Goal: Entertainment & Leisure: Consume media (video, audio)

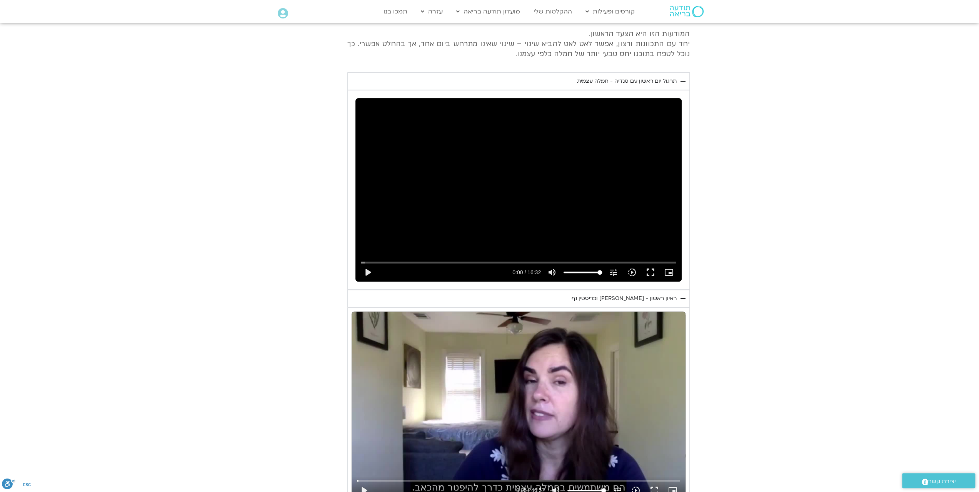
scroll to position [379, 0]
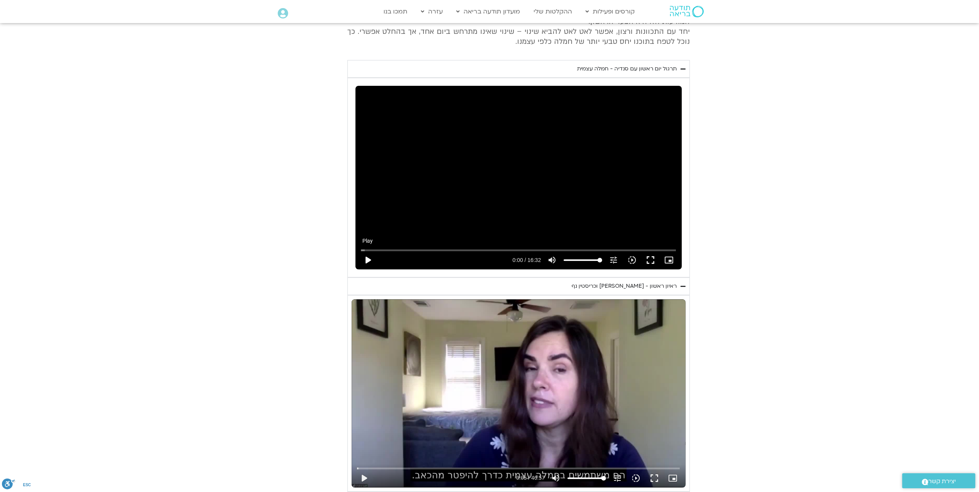
click at [377, 251] on button "play_arrow" at bounding box center [367, 260] width 18 height 18
click at [641, 251] on button "fullscreen" at bounding box center [650, 260] width 18 height 18
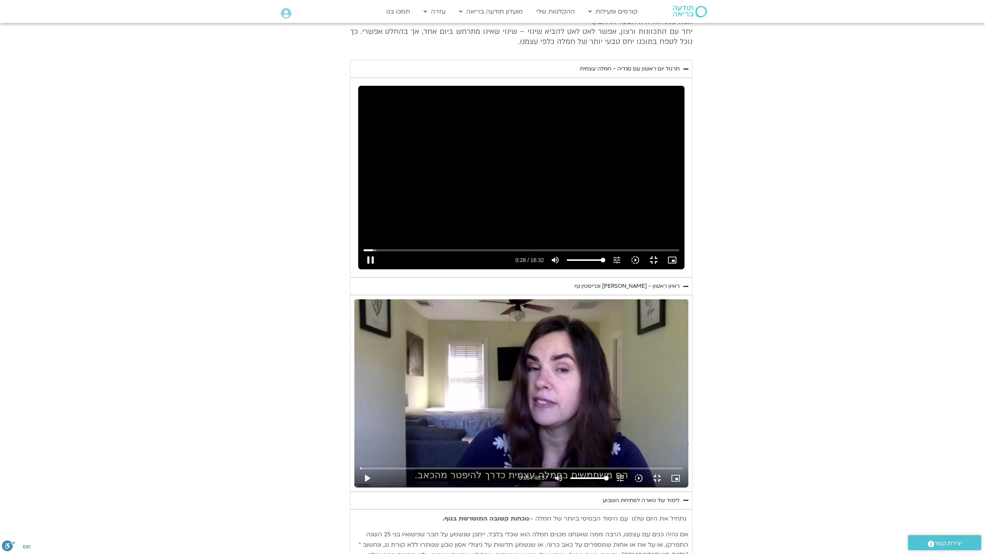
type input "28.986457"
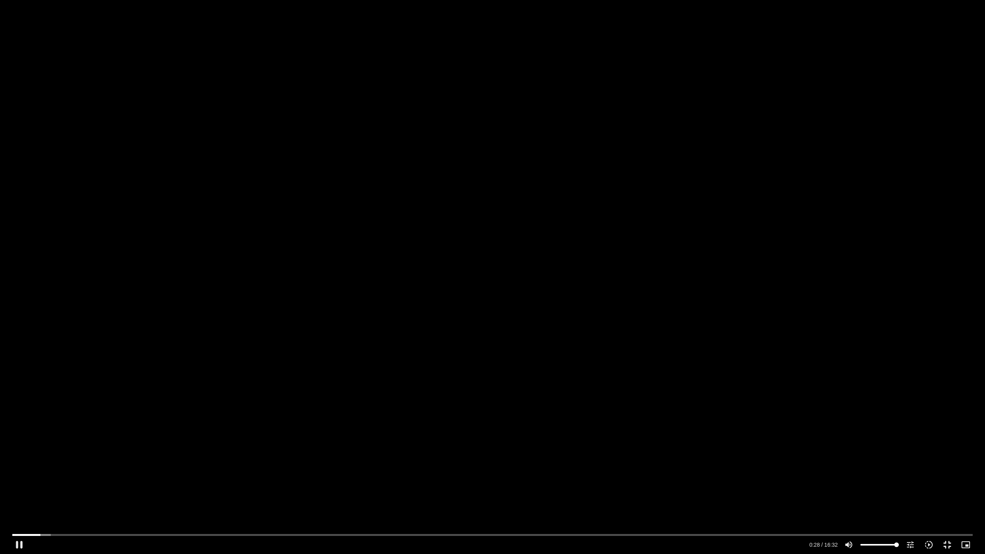
type input "58.6410984848485"
type input "29.12051"
type input "58.6410984848485"
click at [882, 492] on input "Volume" at bounding box center [879, 544] width 38 height 5
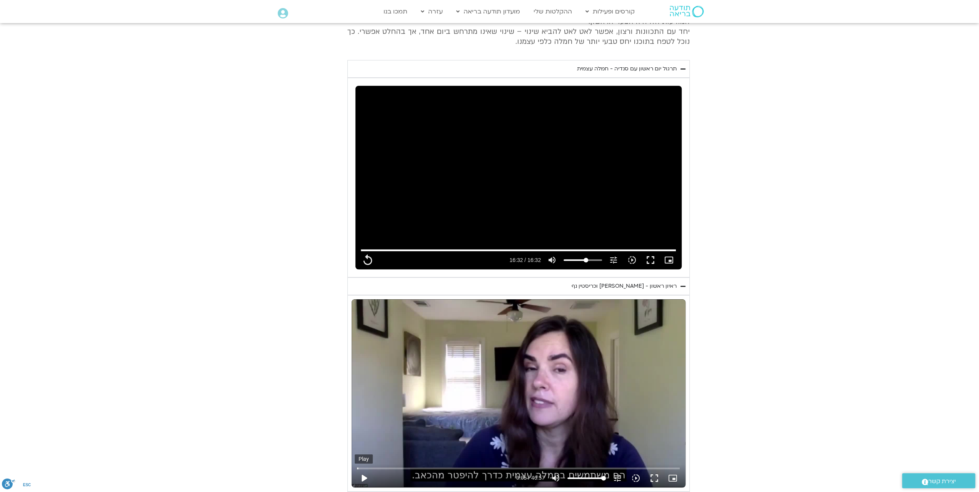
type input "992.52"
click at [373, 469] on button "play_arrow" at bounding box center [364, 478] width 18 height 18
type input "5.198085"
type input "992.52"
type input "5.216989"
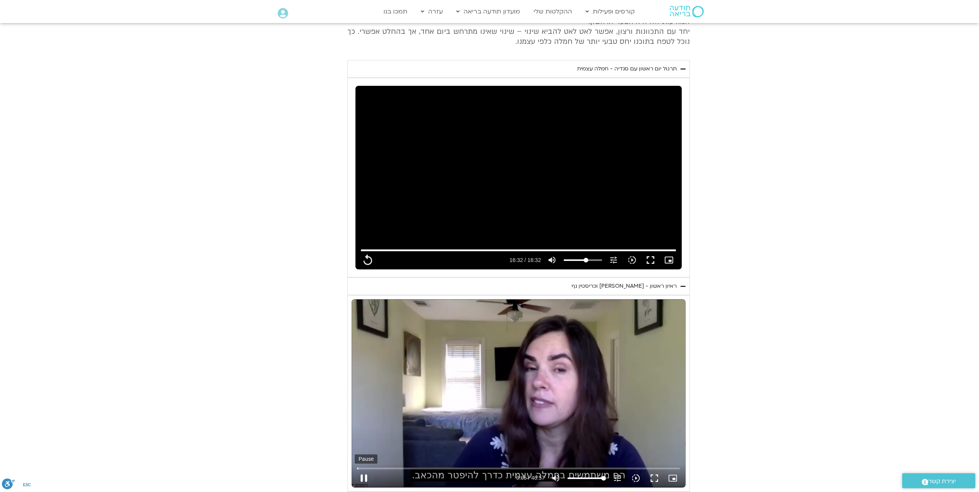
type input "992.52"
type input "5.334366"
type input "992.52"
type input "5.499711"
type input "992.52"
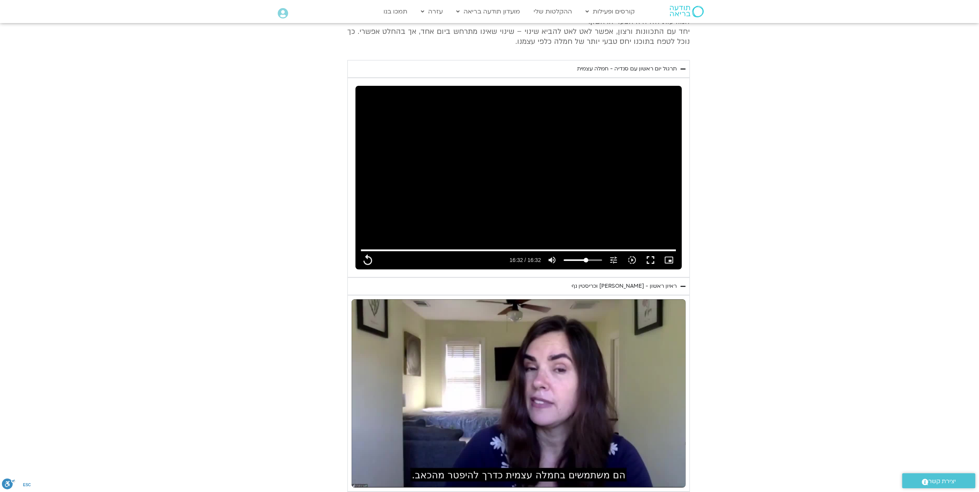
type input "5.833378"
type input "992.52"
type input "5.966787"
type input "992.52"
type input "6.033547"
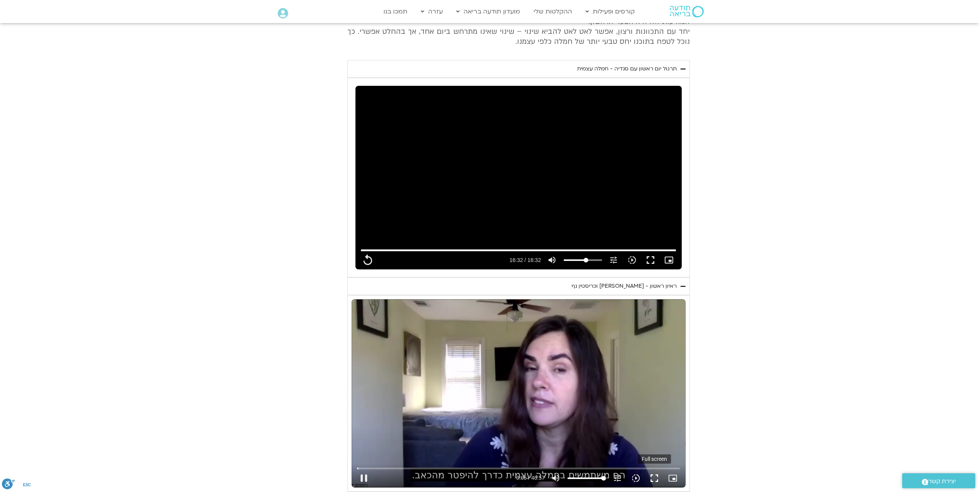
type input "992.52"
type input "6.125868"
type input "992.52"
type input "6.264147"
type input "992.52"
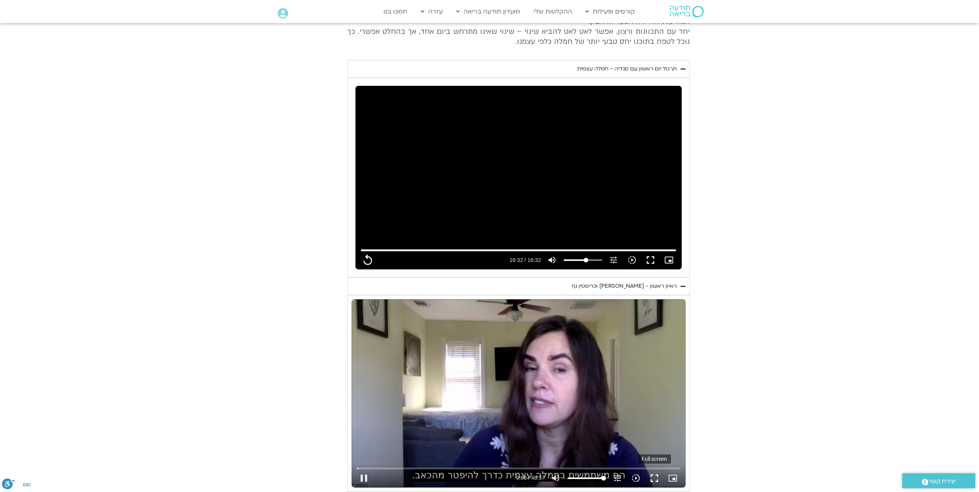
click at [645, 469] on button "fullscreen" at bounding box center [654, 478] width 18 height 18
type input "6.510543"
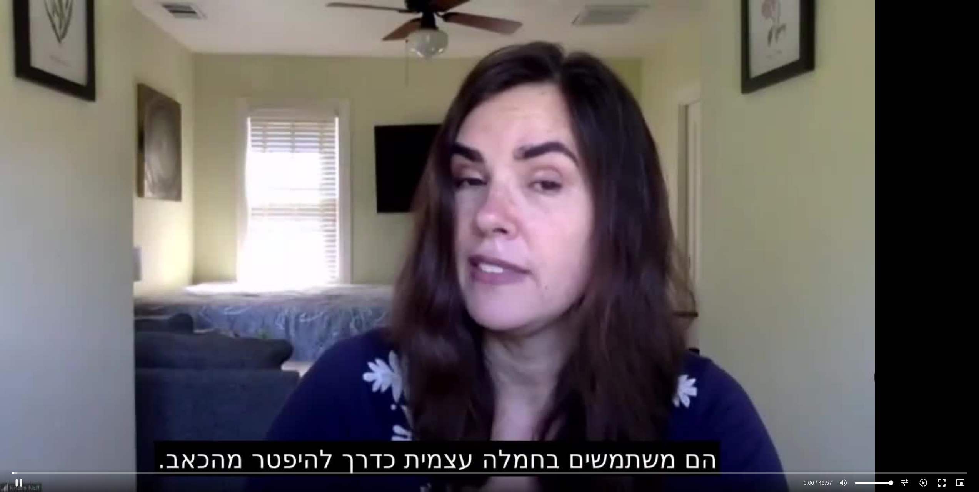
type input "992.52"
type input "6.546607"
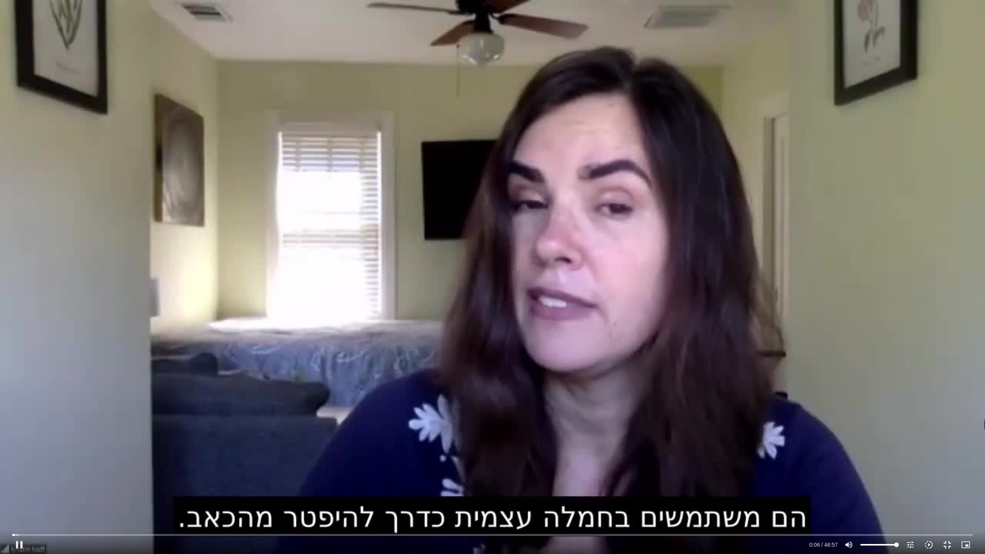
type input "992.52"
type input "6.674079"
type input "992.52"
type input "6.805528"
type input "992.52"
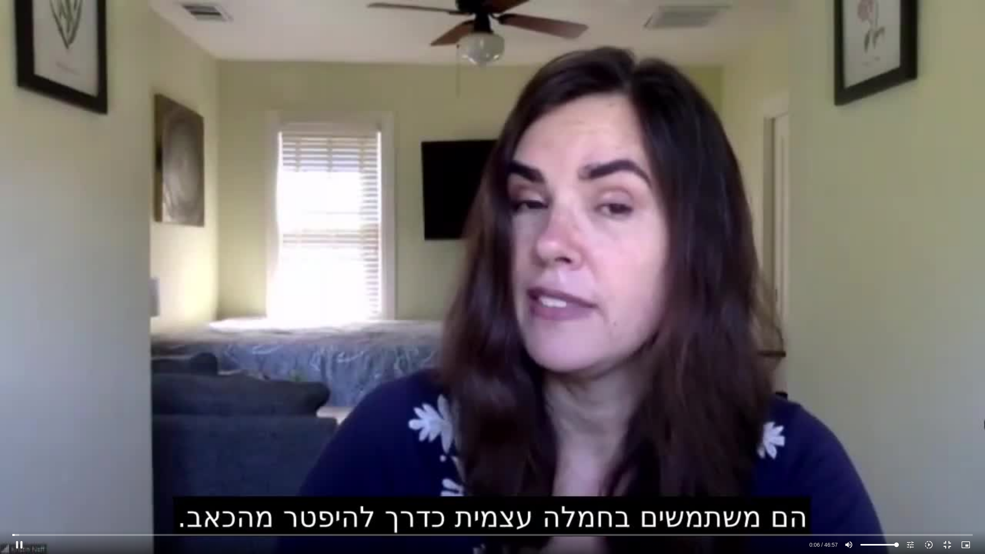
type input "6.935741"
type input "992.52"
type input "7.168212"
type input "992.52"
type input "7.302944"
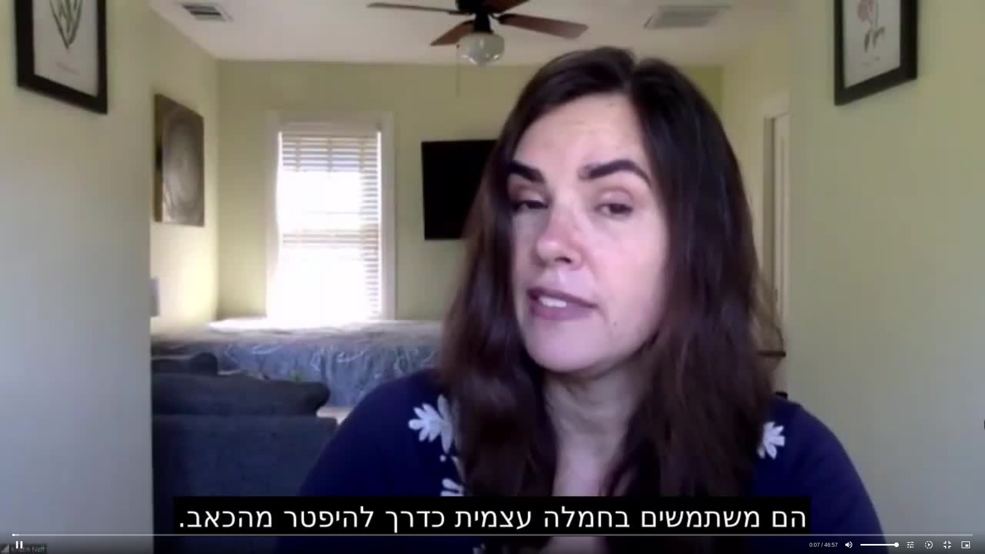
type input "992.52"
type input "7.435112"
type input "992.52"
type input "7.536049"
type input "992.52"
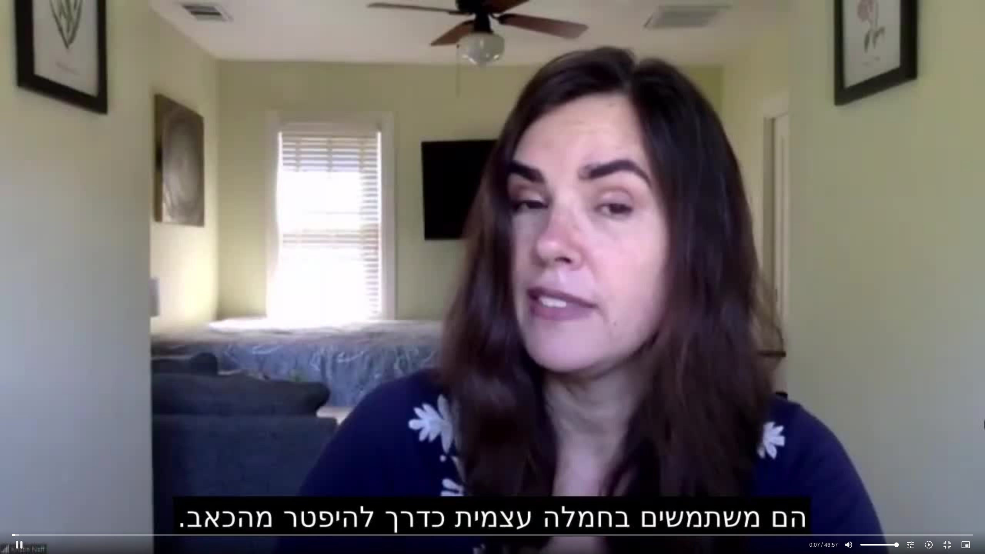
type input "7.735634"
type input "992.52"
type input "7.836164"
type input "992.52"
type input "7.902528"
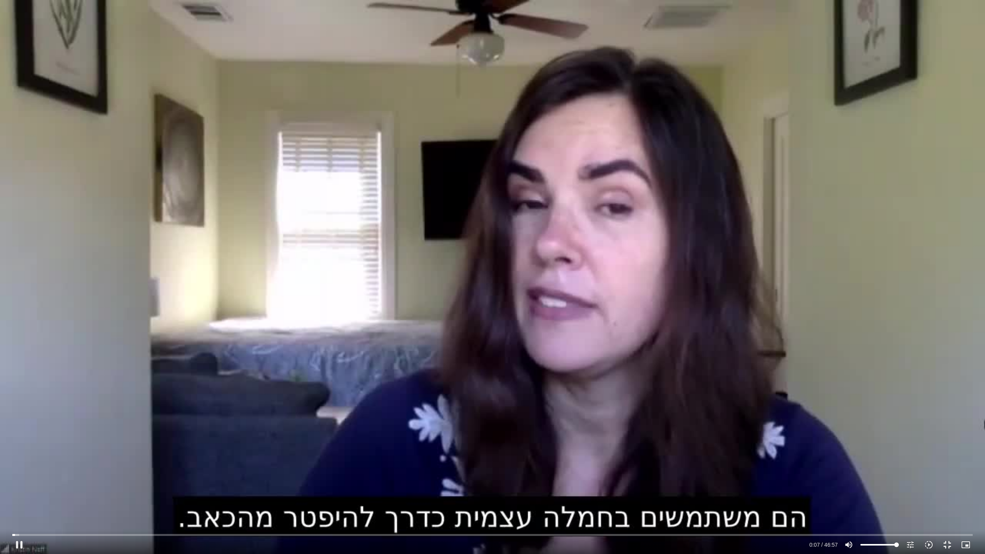
type input "992.52"
type input "8.102867"
type input "992.52"
type input "8.268699"
type input "992.52"
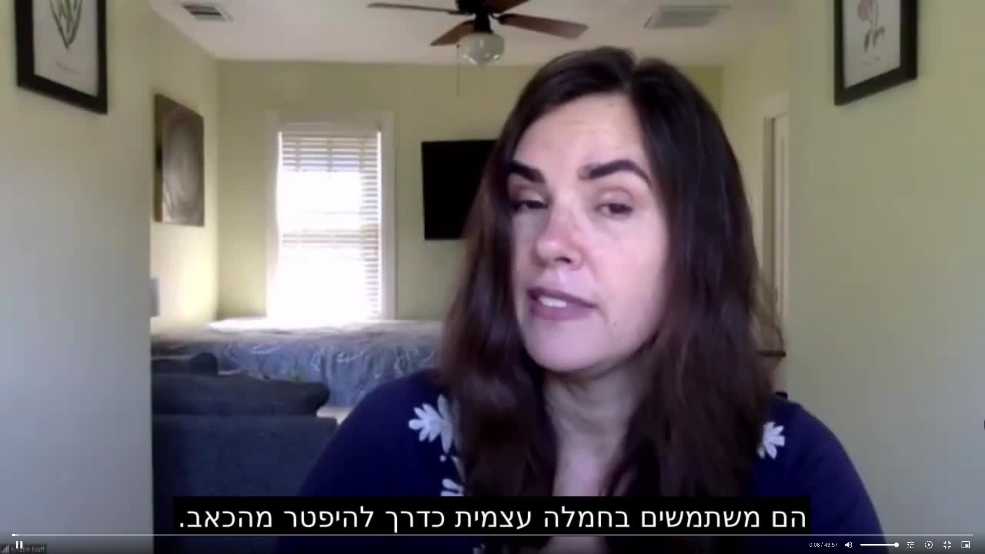
type input "8.276931"
type input "992.52"
type input "8.408105"
type input "992.52"
type input "8.636835"
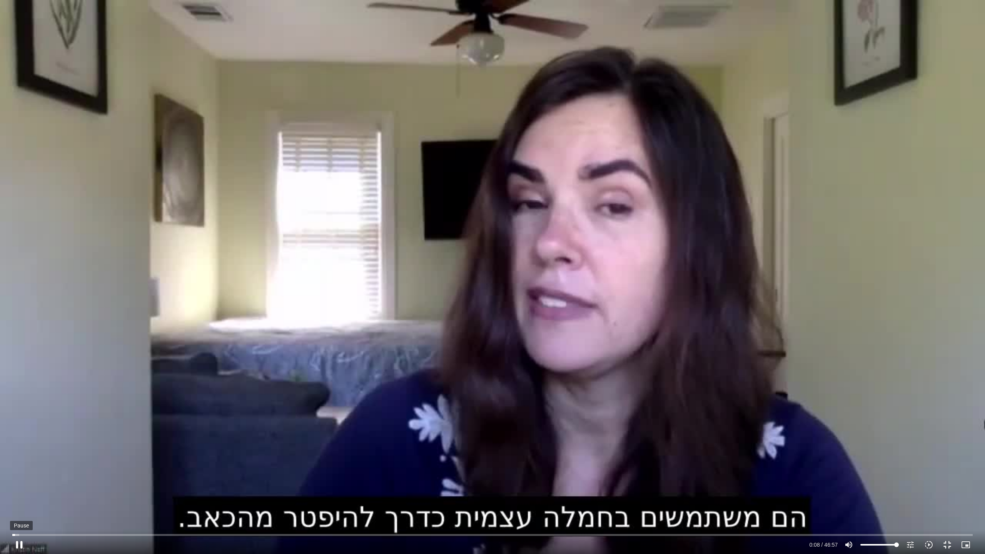
type input "992.52"
type input "8.769354"
type input "992.52"
type input "8.869451"
type input "992.52"
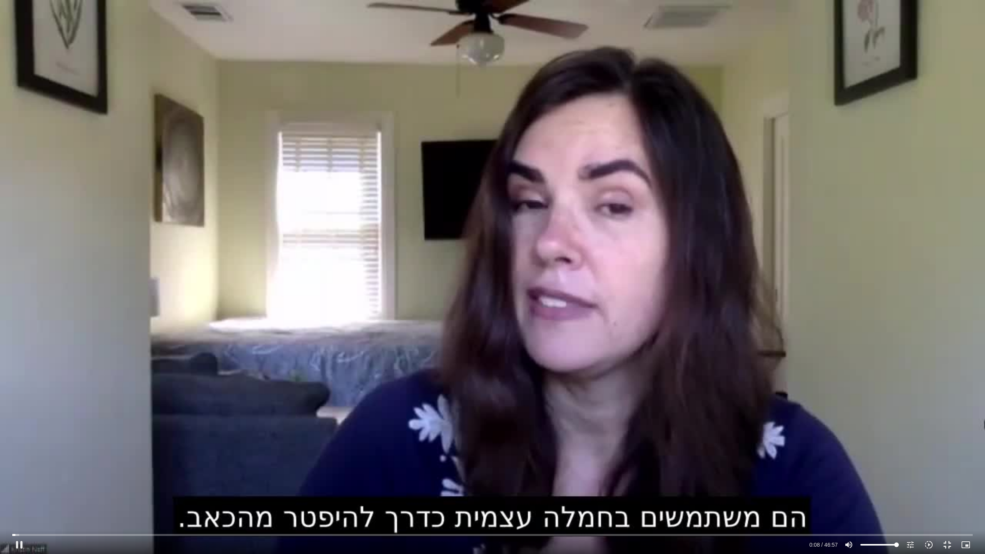
type input "8.97068"
type input "992.52"
type input "9.170983"
type input "992.52"
type input "9.271445"
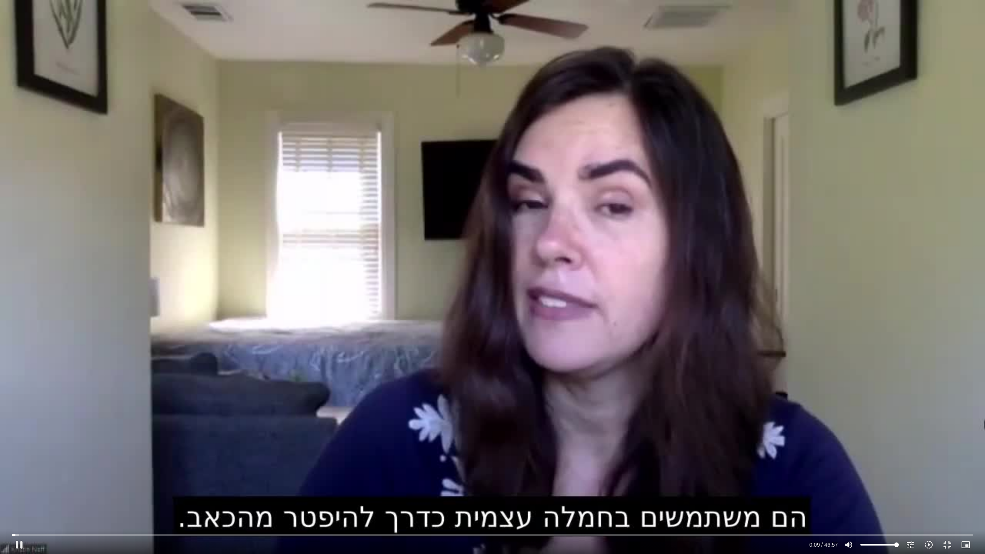
type input "992.52"
type input "9.335722"
type input "992.52"
type input "9.473266"
type input "992.52"
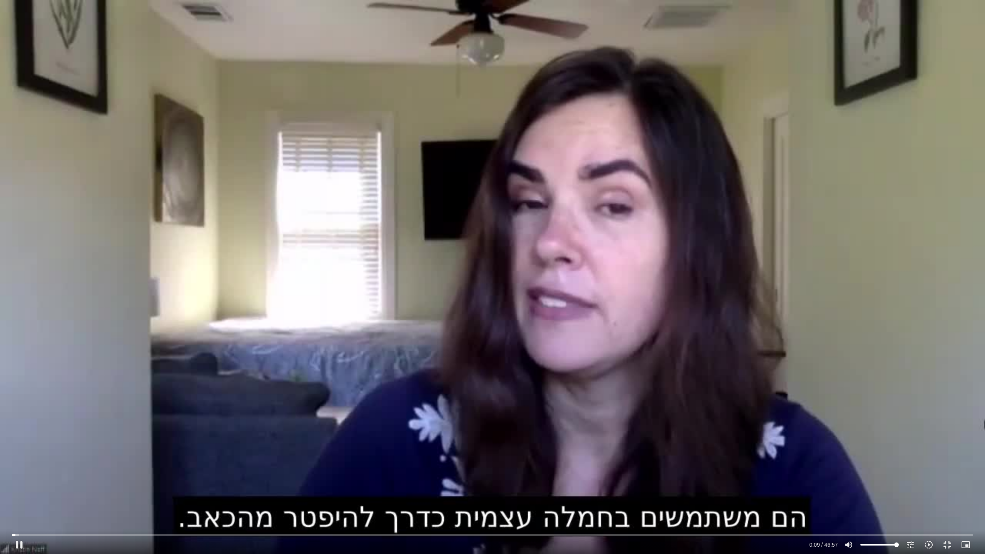
type input "9.637329"
type input "992.52"
type input "9.741151"
type input "992.52"
type input "9.877804"
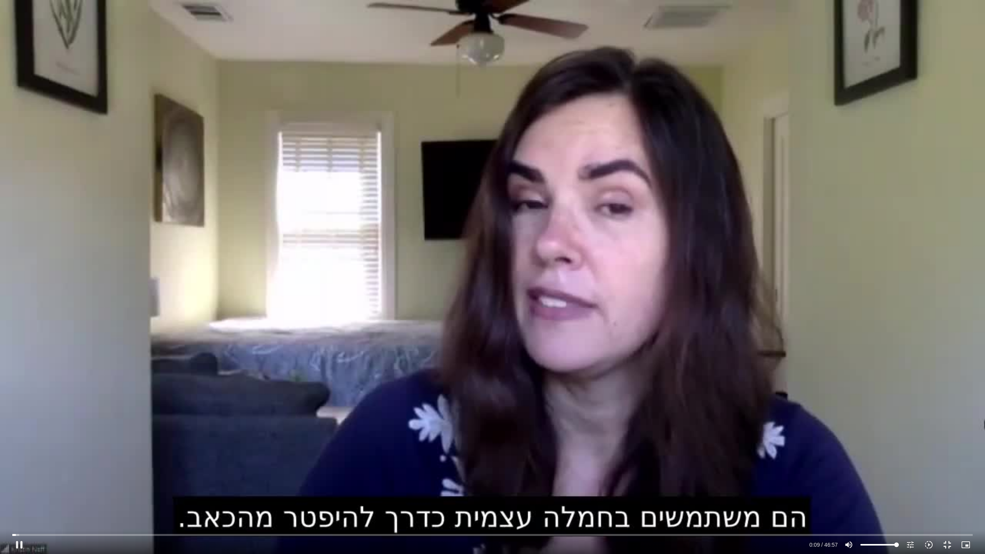
type input "992.52"
type input "10.009345"
type input "992.52"
type input "10.237955"
type input "992.52"
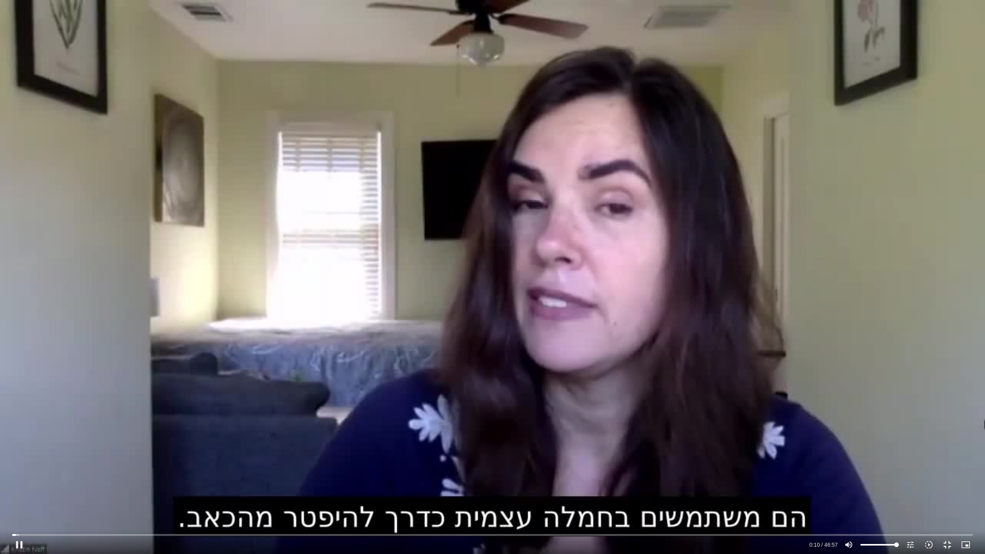
type input "10.3722"
type input "992.52"
type input "10.414075"
type input "992.52"
type input "10.543759"
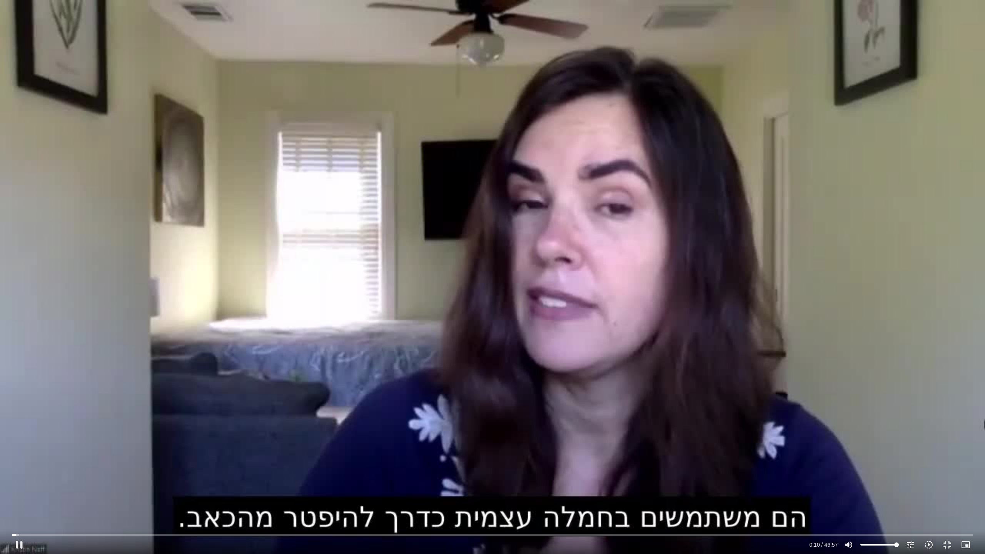
type input "992.52"
type input "10.677271"
type input "992.52"
type input "10.807996"
type input "992.52"
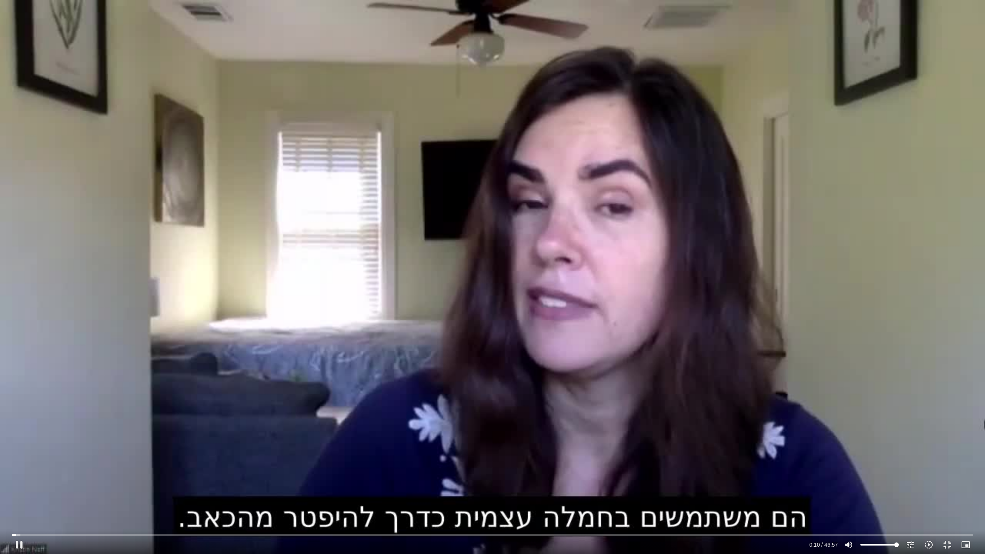
type input "10.934577"
type input "992.52"
type input "11.060768"
type input "992.52"
type input "11.192246"
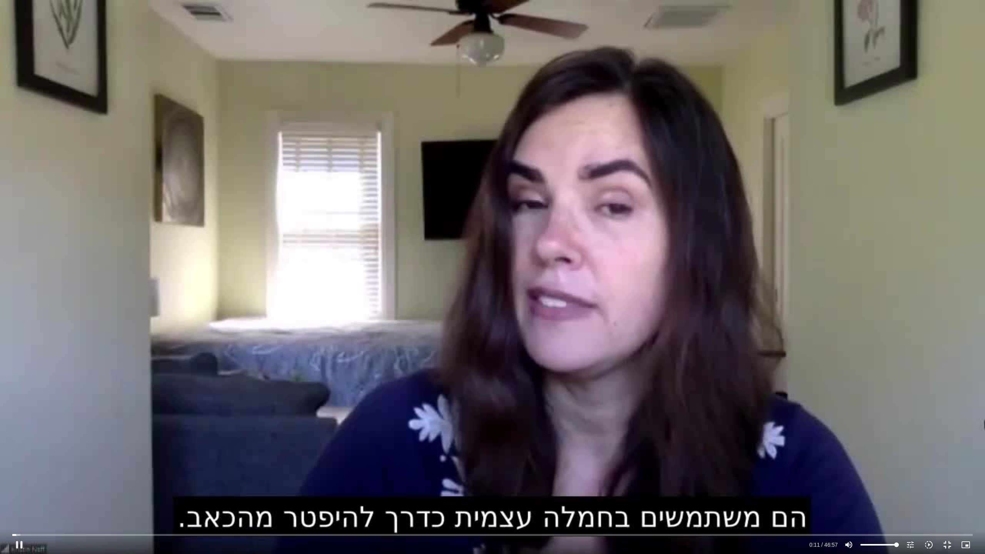
type input "992.52"
type input "11.333153"
type input "992.52"
type input "11.472968"
type input "992.52"
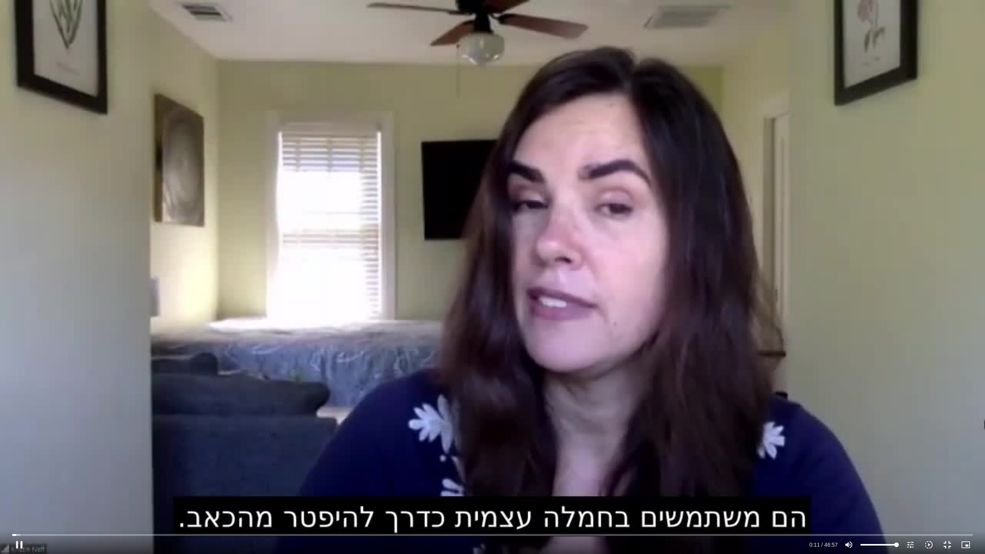
type input "11.608803"
type input "992.52"
type input "11.735693"
type input "992.52"
type input "11.860846"
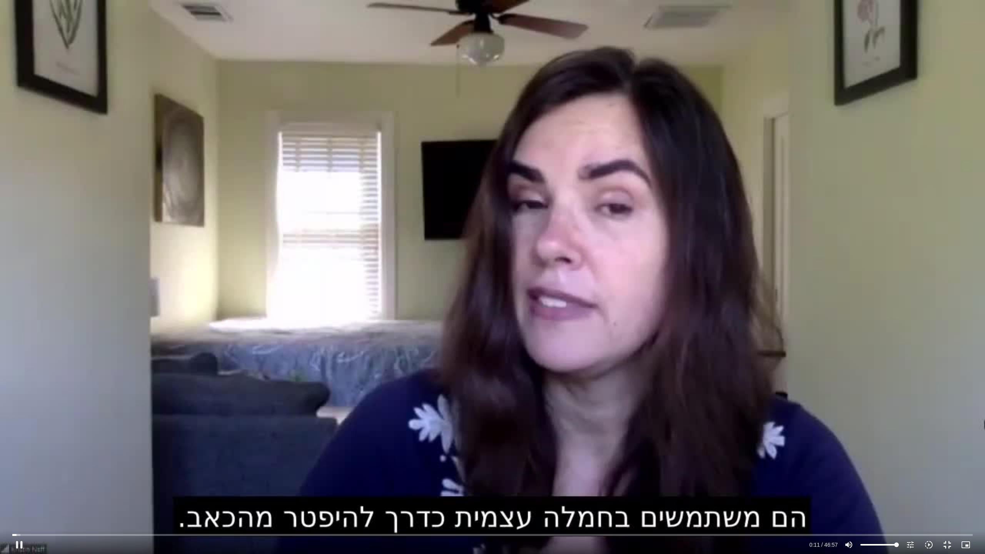
type input "992.52"
type input "12.000064"
type input "992.52"
type input "12.125269"
type input "992.52"
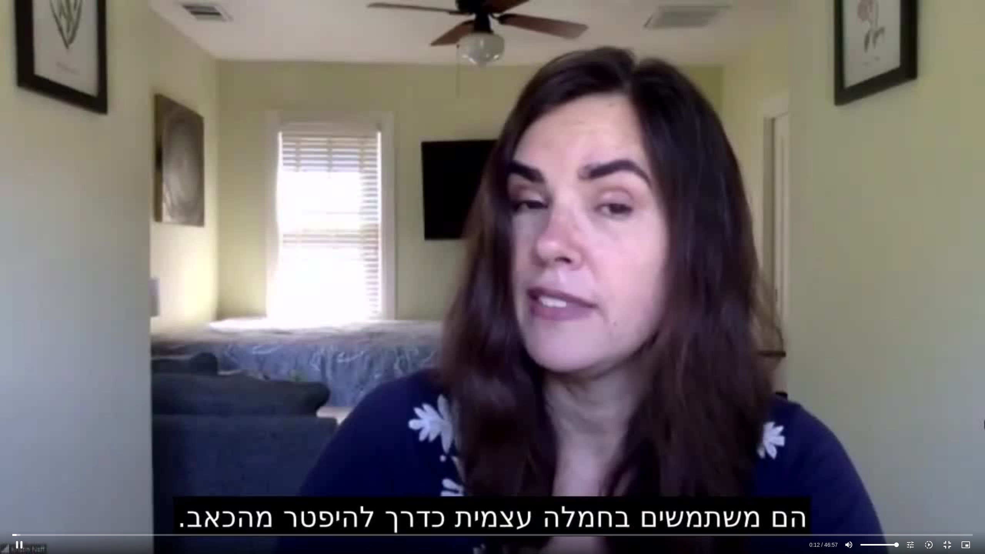
type input "12.251023"
type input "992.52"
type input "12.381348"
type input "992.52"
type input "12.511382"
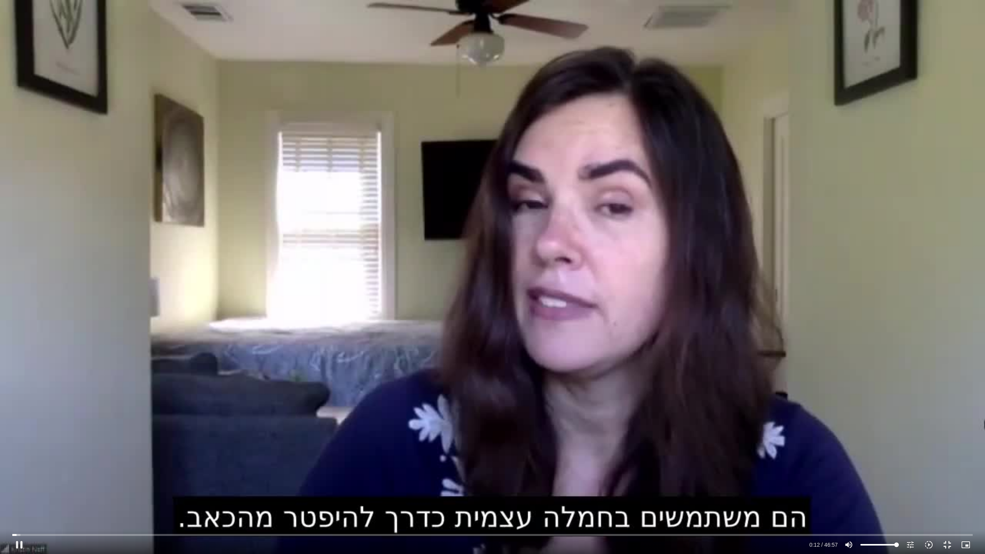
type input "992.52"
type input "12.640077"
type input "992.52"
type input "12.776656"
type input "992.52"
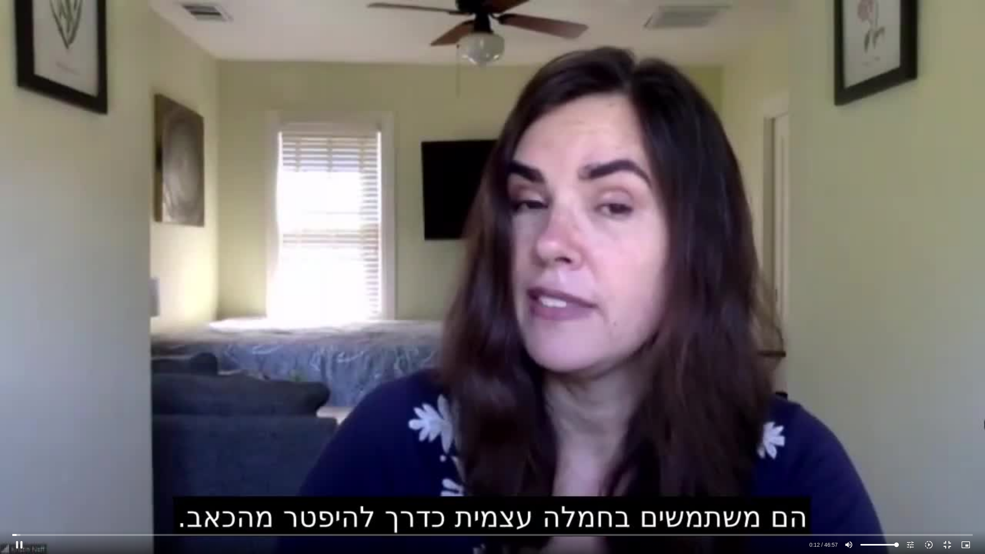
type input "12.911068"
type input "992.52"
type input "13.040515"
type input "992.52"
type input "13.180144"
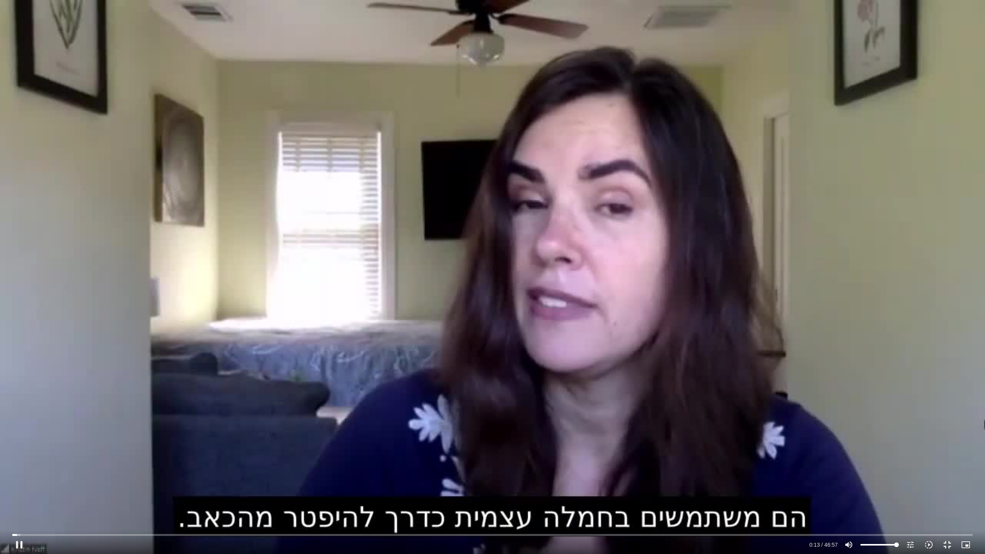
type input "992.52"
type input "13.313064"
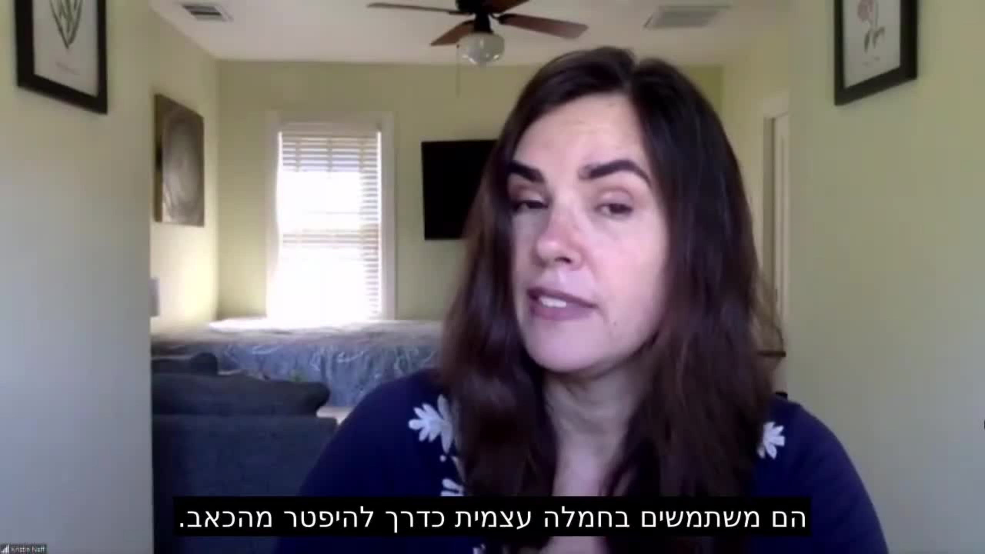
type input "992.52"
type input "37.086401"
type input "992.52"
type input "37.125531"
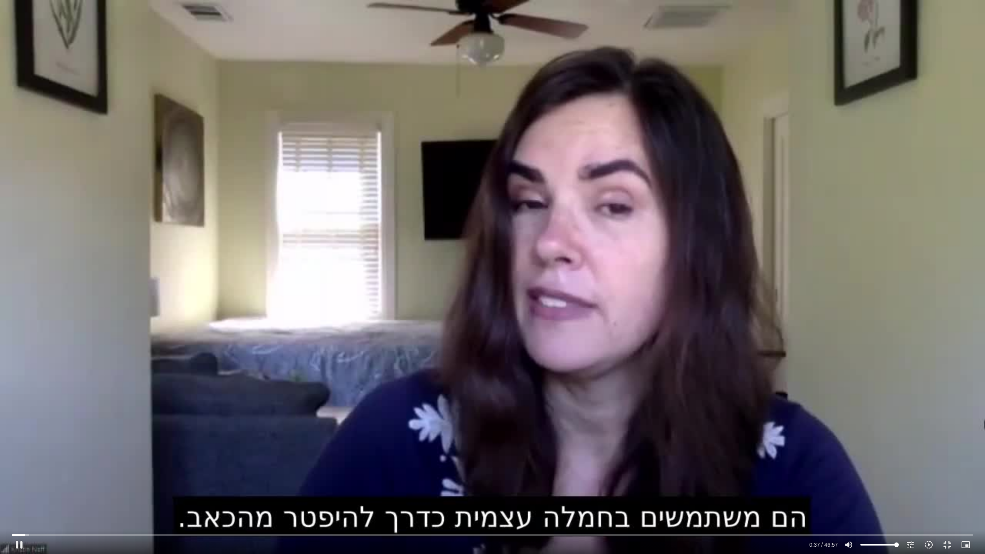
type input "992.52"
type input "37.25969"
type input "992.52"
type input "37.392464"
type input "992.52"
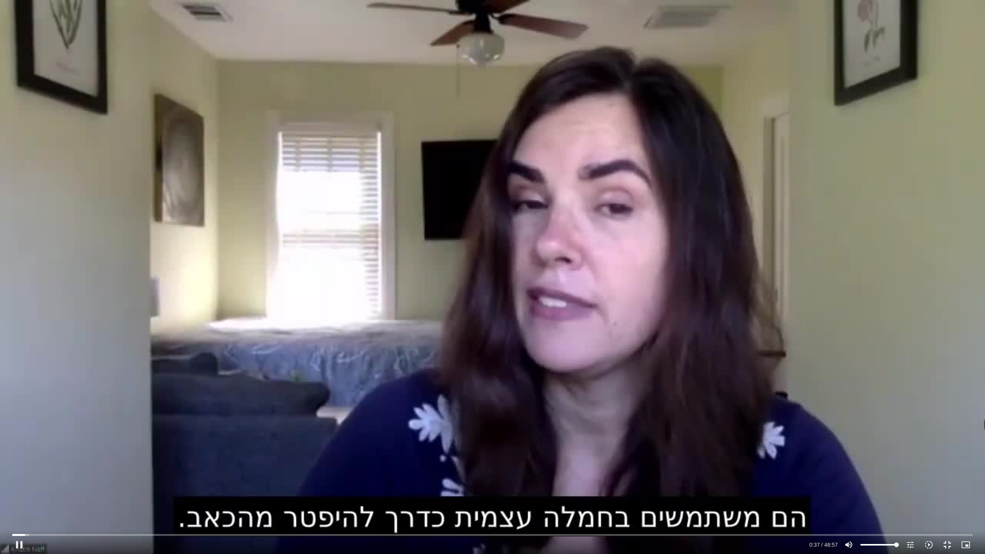
type input "37.621944"
type input "992.52"
type input "37.752965"
type input "992.52"
type input "37.794017"
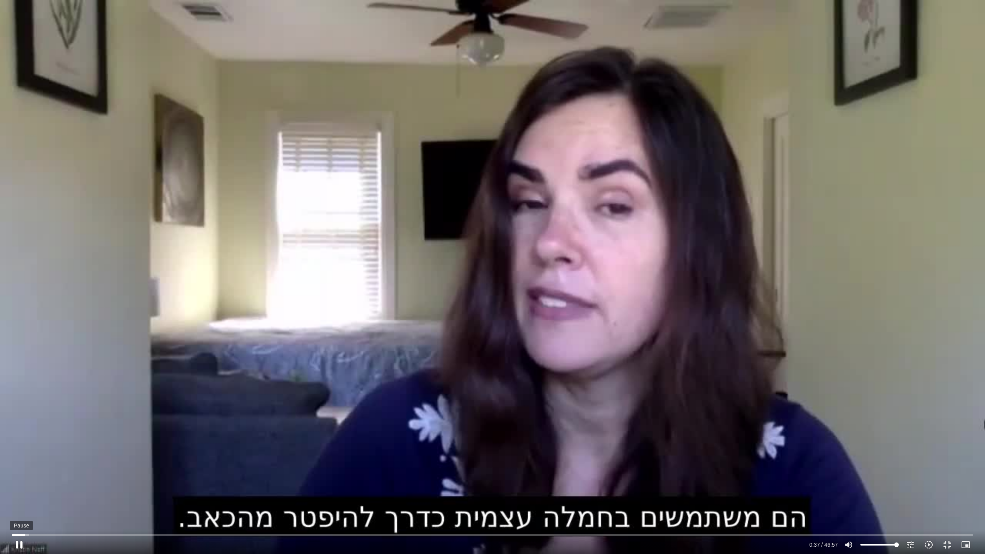
type input "992.52"
type input "38.020634"
type input "992.52"
type input "38.154766"
type input "992.52"
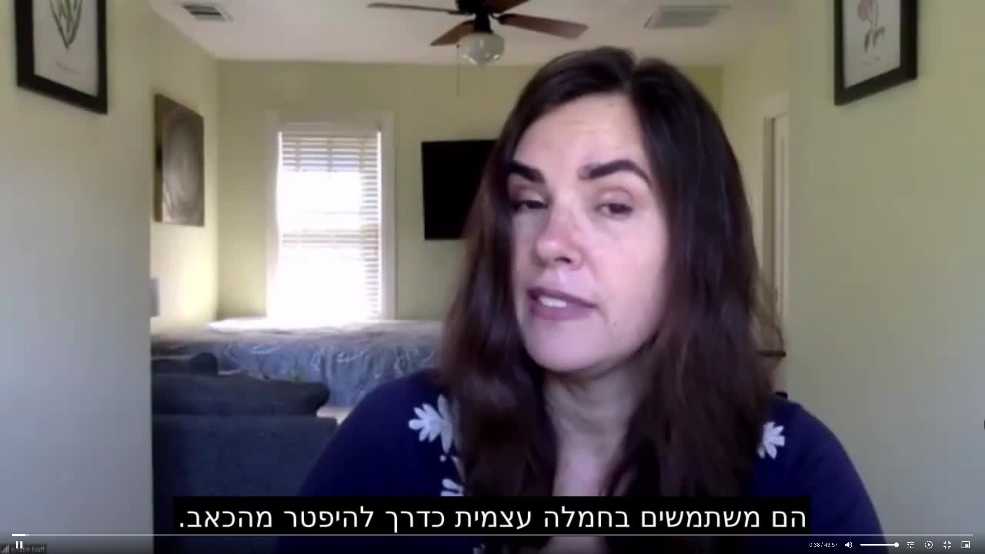
type input "38.286996"
type input "992.52"
type input "38.421768"
type input "992.52"
type input "38.48791"
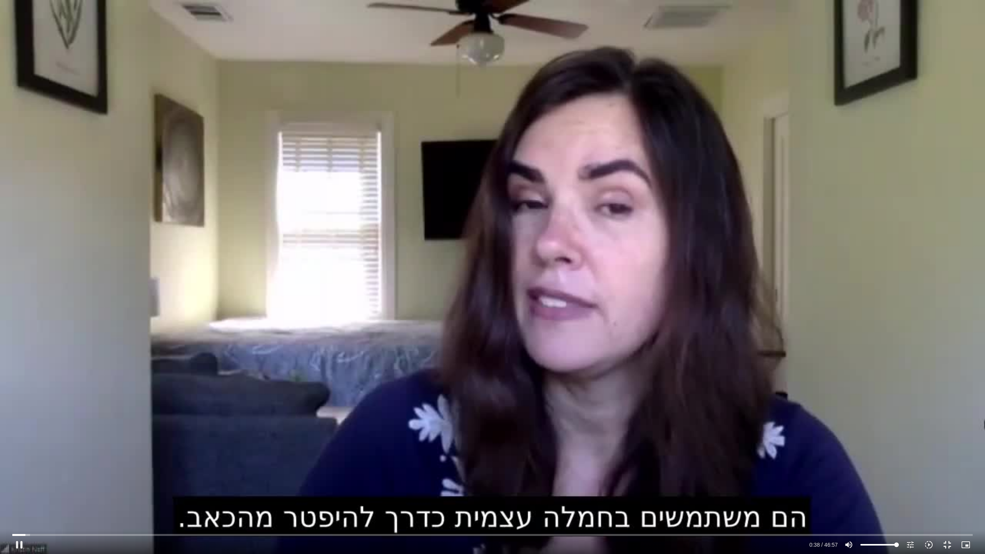
type input "992.52"
type input "38.62123"
type input "992.52"
type input "38.821769"
type input "992.52"
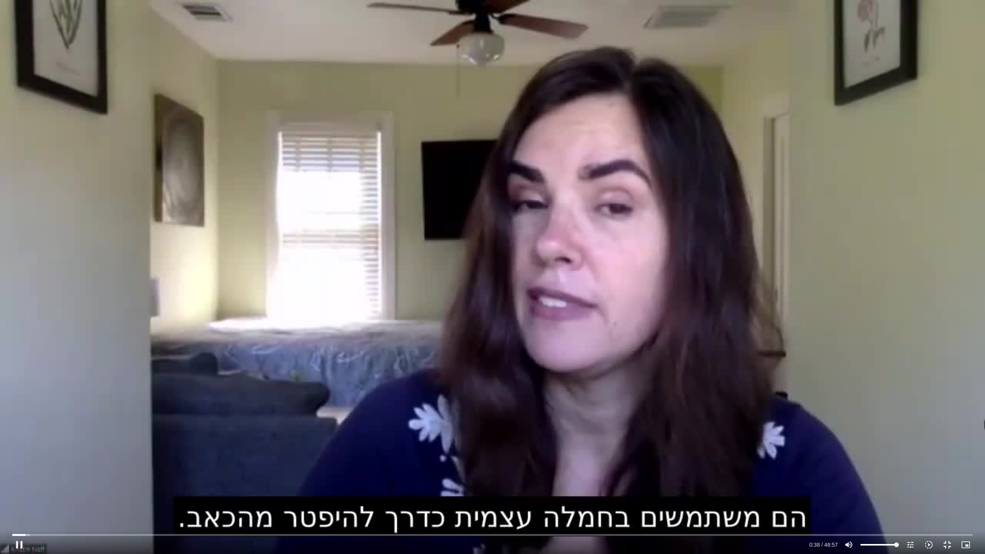
type input "38.955404"
type input "992.52"
type input "39.087804"
type input "992.52"
type input "39.222685"
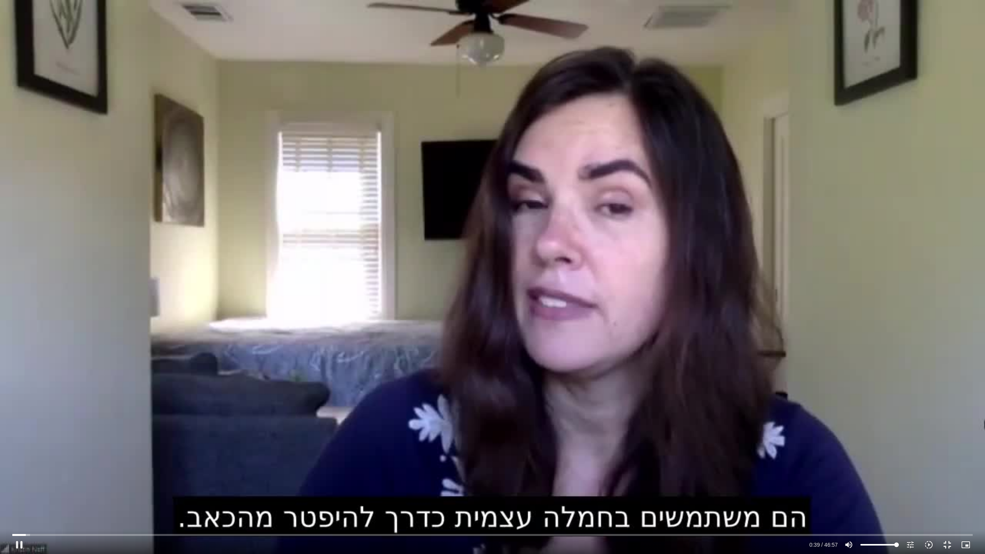
type input "992.52"
type input "39.355831"
type input "992.52"
type input "39.489857"
type input "992.52"
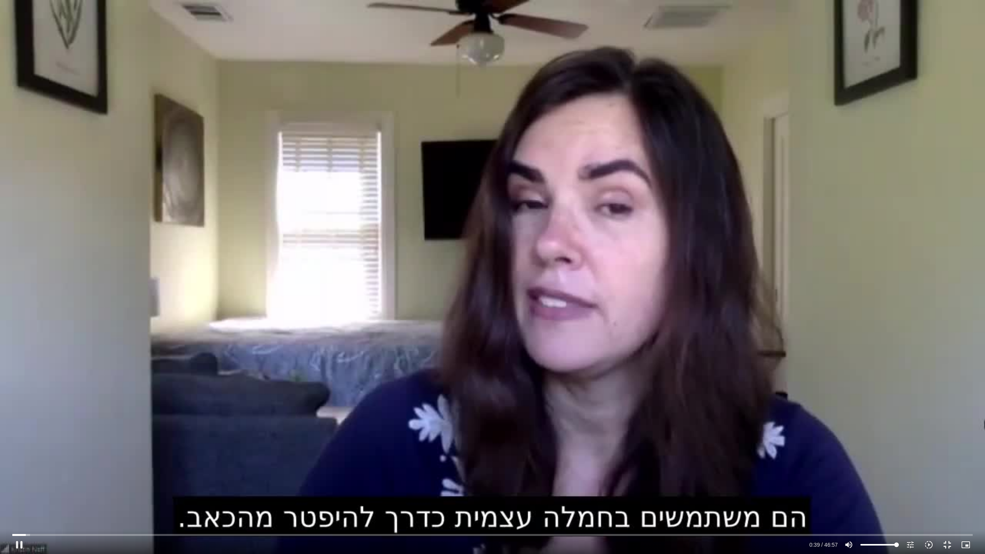
type input "39.62168"
type input "992.52"
type input "39.789994"
type input "992.52"
type input "39.890236"
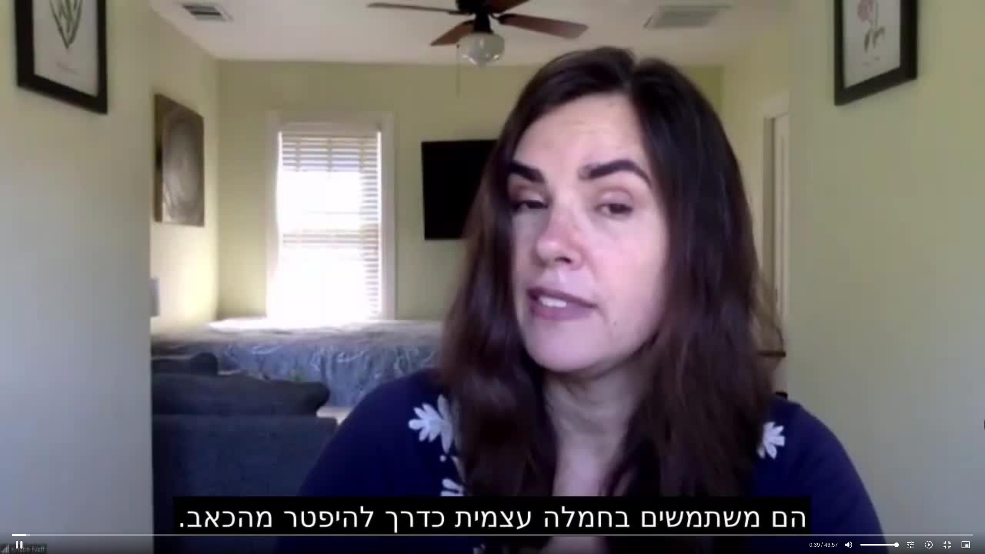
type input "992.52"
type input "39.956966"
type input "992.52"
type input "40.155652"
type input "992.52"
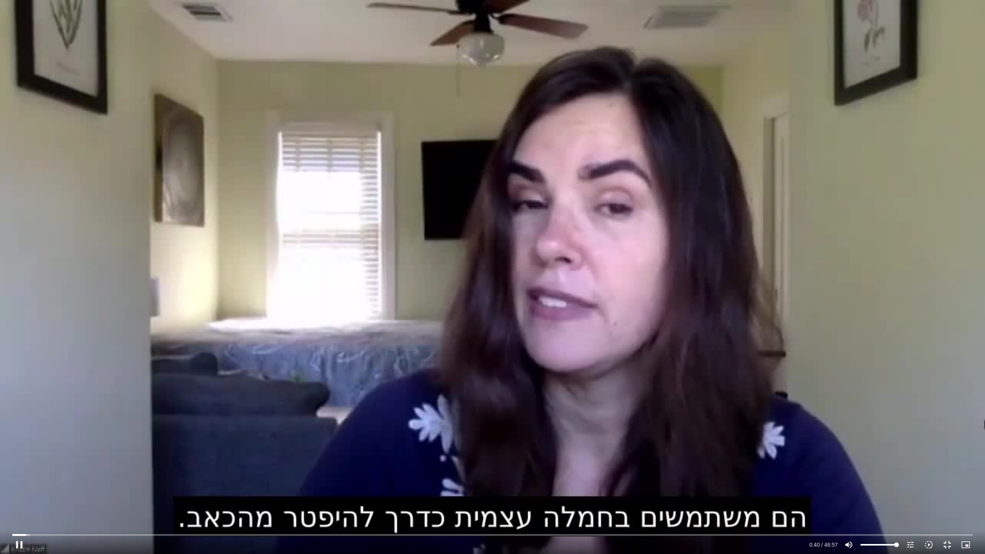
type input "40.290103"
type input "992.52"
type input "40.423701"
type input "992.52"
type input "40.556146"
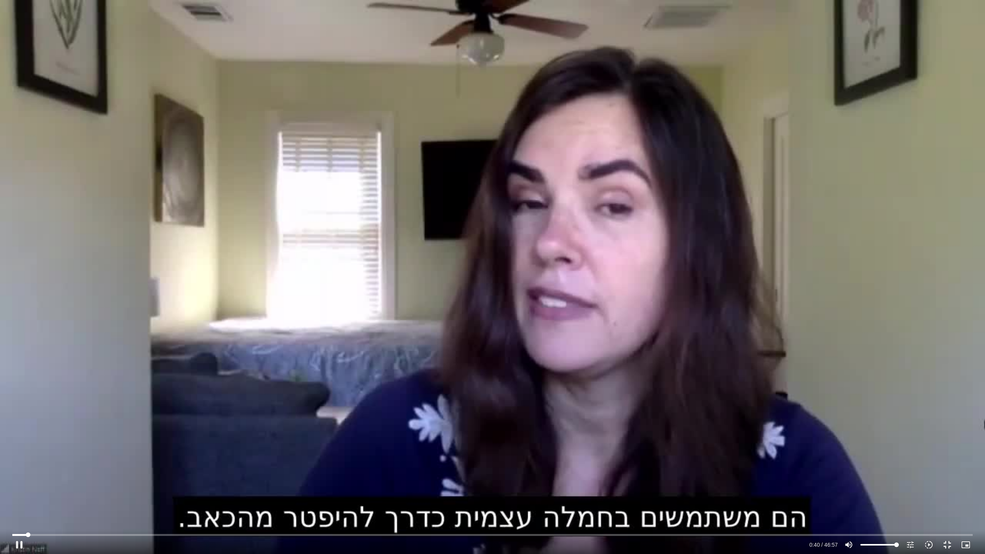
type input "992.52"
type input "40.692365"
type input "992.52"
type input "40.757515"
type input "992.52"
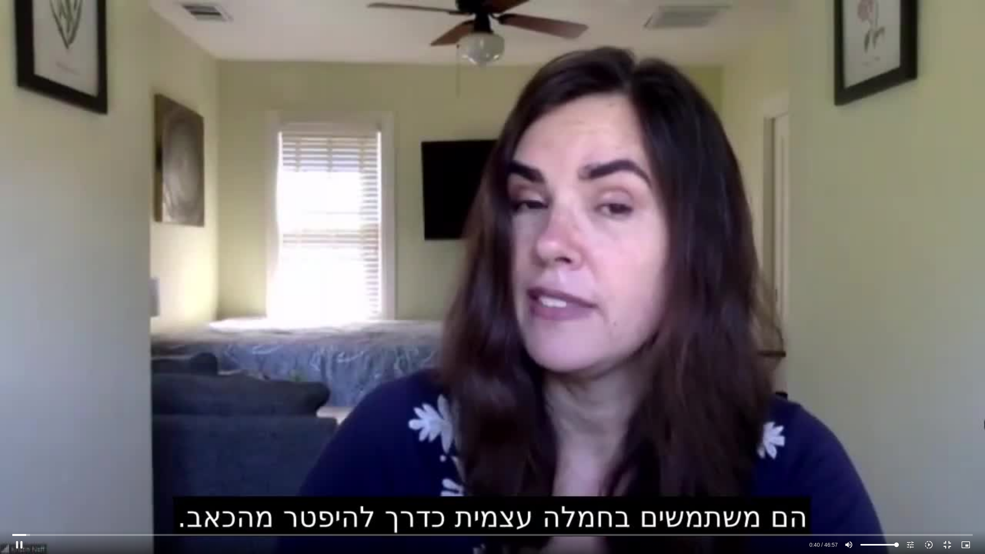
type input "40.958984"
type input "992.52"
type input "41.057543"
type input "992.52"
type input "41.223253"
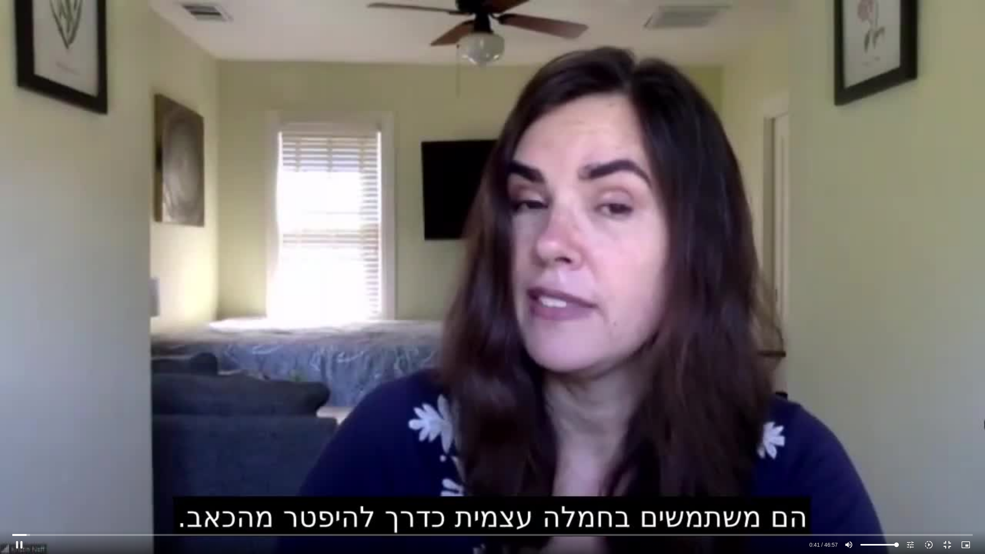
type input "992.52"
type input "41.266304"
type input "992.52"
type input "41.400407"
type input "992.52"
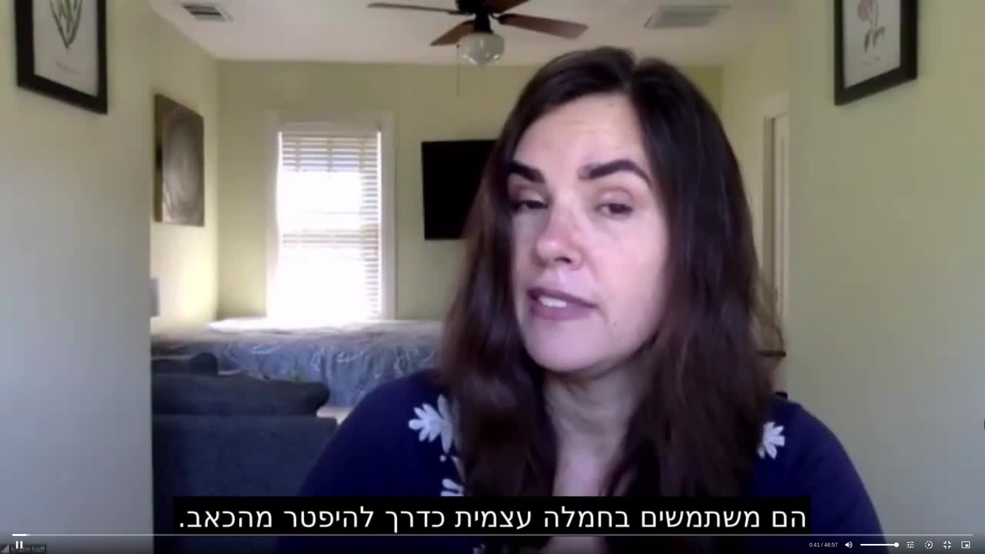
type input "41.557768"
type input "51.8229166666667"
click at [880, 492] on input "Volume" at bounding box center [879, 544] width 38 height 5
type input "992.52"
click at [875, 492] on input "Volume" at bounding box center [879, 544] width 38 height 5
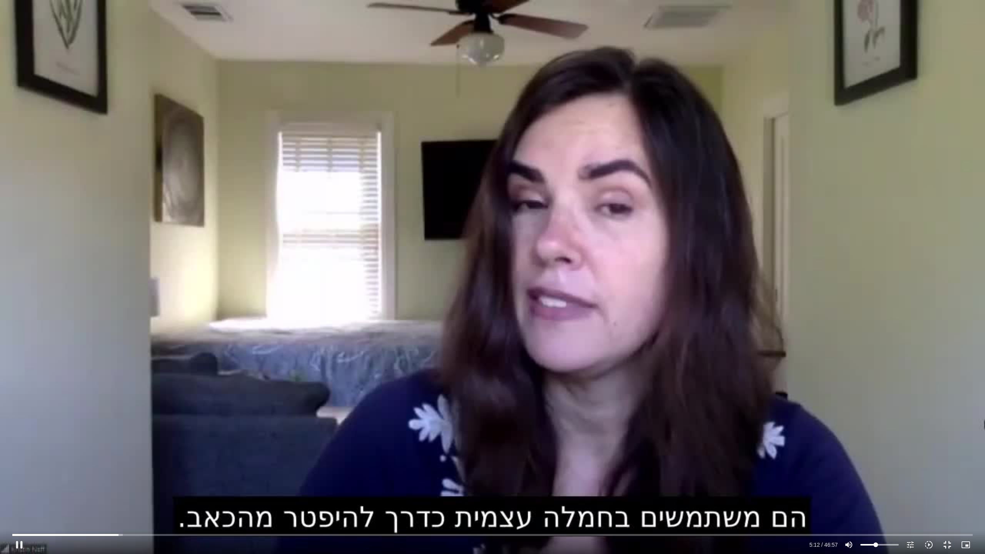
click at [556, 204] on div "Skip Ad 42:15 pause 5:12 / 46:57 volume_up Mute tune Resolution Auto 720p slow_…" at bounding box center [492, 277] width 985 height 554
click at [521, 194] on div "Skip Ad 42:15 play_arrow 5:12 / 46:57 volume_up Mute tune Resolution Auto 720p …" at bounding box center [492, 277] width 985 height 554
click at [194, 492] on input "Seek" at bounding box center [492, 534] width 960 height 5
click at [870, 492] on input "Volume" at bounding box center [879, 544] width 38 height 5
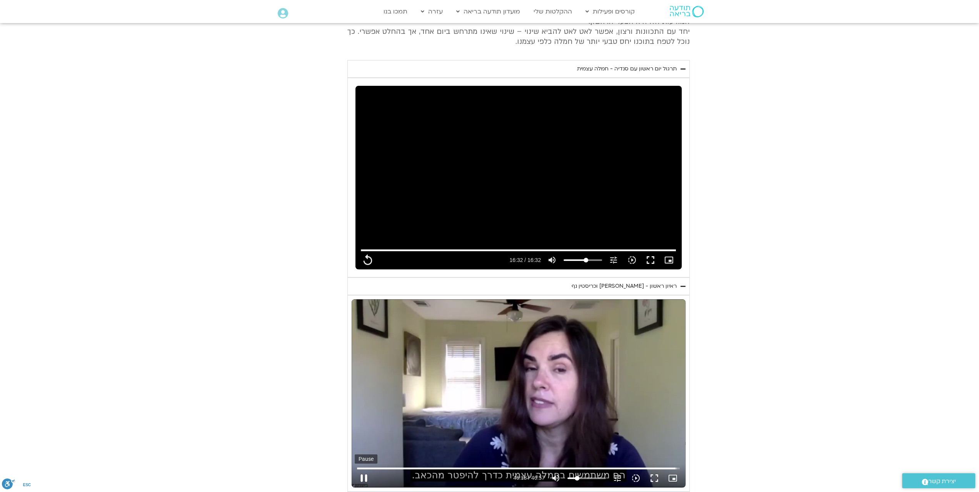
click at [373, 469] on button "pause" at bounding box center [364, 478] width 18 height 18
